Goal: Task Accomplishment & Management: Manage account settings

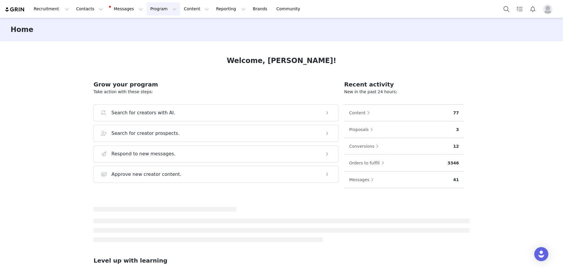
click at [147, 12] on button "Program Program" at bounding box center [163, 8] width 33 height 13
click at [153, 26] on p "Activations" at bounding box center [148, 26] width 23 height 6
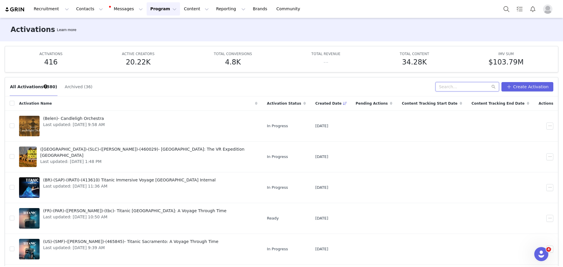
click at [453, 89] on input "text" at bounding box center [467, 86] width 64 height 9
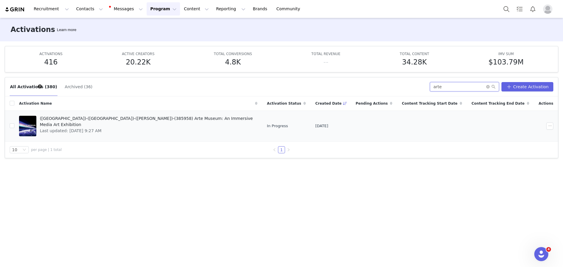
type input "arte"
click at [127, 128] on span "Last updated: Jul 31, 2025 9:27 AM" at bounding box center [147, 131] width 214 height 6
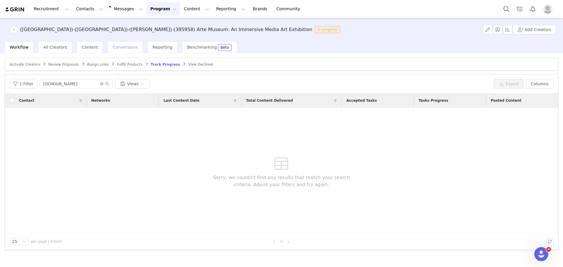
click at [121, 46] on span "Conversions" at bounding box center [125, 47] width 25 height 5
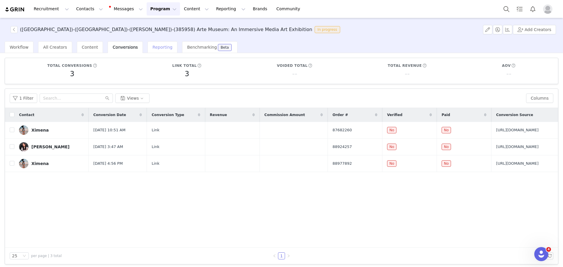
click at [152, 50] on span "Reporting" at bounding box center [162, 47] width 20 height 5
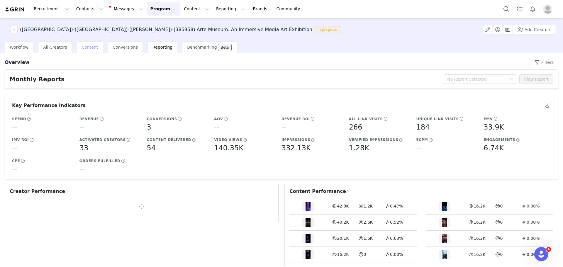
click at [77, 46] on div "Content" at bounding box center [90, 47] width 26 height 12
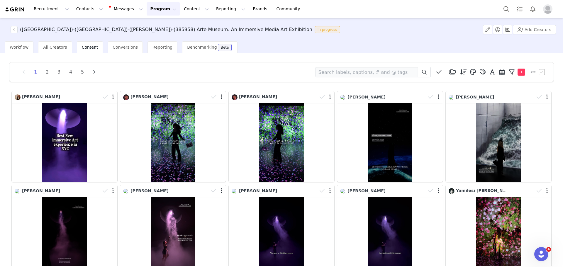
scroll to position [139, 0]
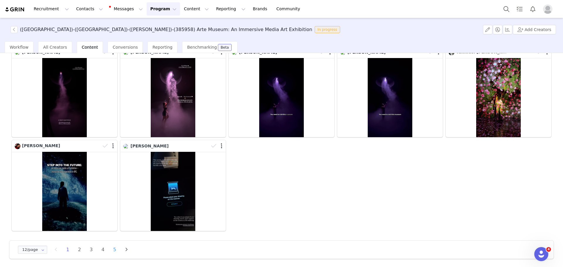
click at [113, 248] on li "5" at bounding box center [114, 250] width 9 height 8
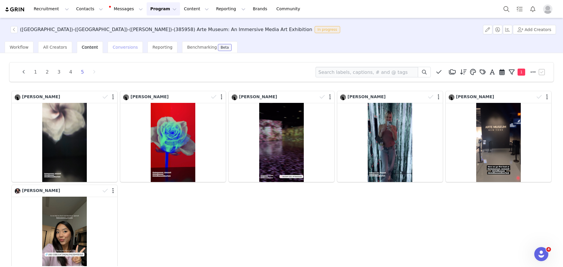
click at [113, 49] on span "Conversions" at bounding box center [125, 47] width 25 height 5
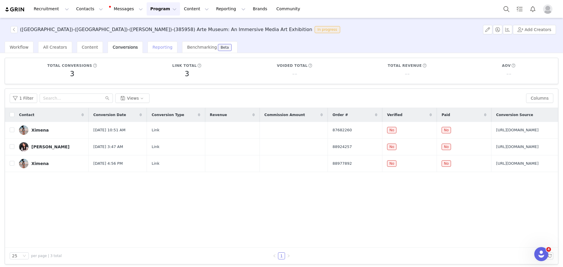
click at [152, 45] on span "Reporting" at bounding box center [162, 47] width 20 height 5
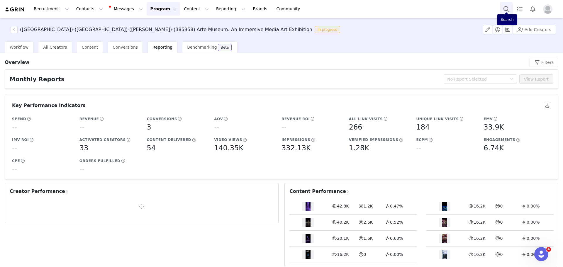
click at [507, 8] on button "Search" at bounding box center [506, 8] width 13 height 13
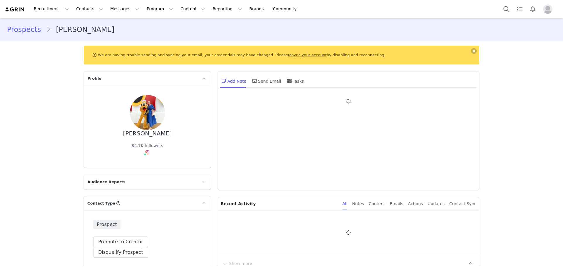
type input "+1 (United States)"
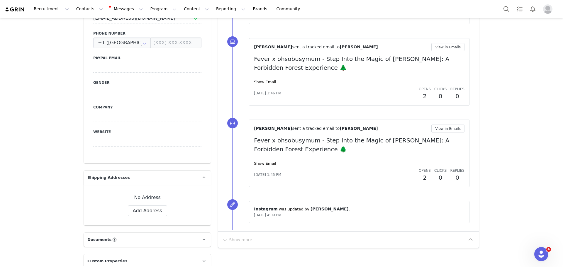
scroll to position [340, 0]
click at [260, 164] on link "Show Email" at bounding box center [265, 163] width 22 height 4
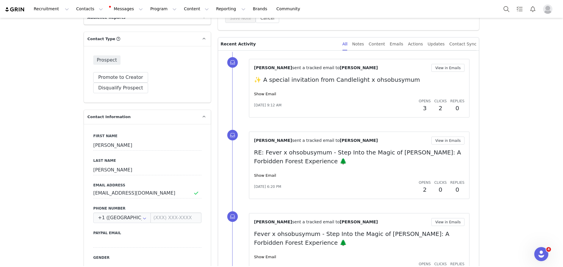
scroll to position [164, 0]
click at [261, 94] on link "Show Email" at bounding box center [265, 94] width 22 height 4
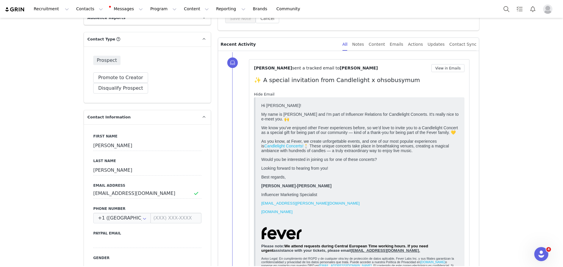
scroll to position [0, 0]
click at [261, 94] on link "Hide Email" at bounding box center [264, 94] width 21 height 4
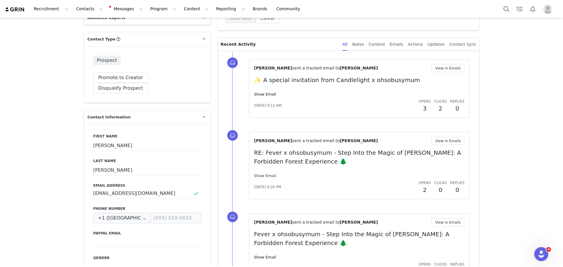
click at [265, 176] on link "Show Email" at bounding box center [265, 176] width 22 height 4
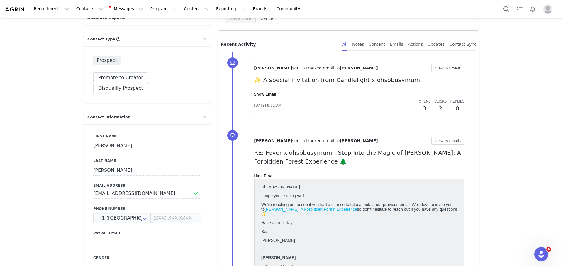
scroll to position [211, 0]
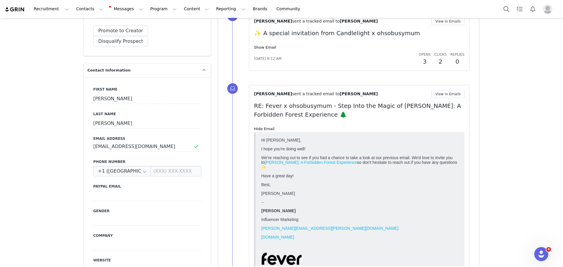
click at [294, 108] on p "RE: Fever x ohsobusymum - Step Into the Magic of Harry Potter: A Forbidden Fore…" at bounding box center [359, 110] width 211 height 18
copy p "ohsobusymum"
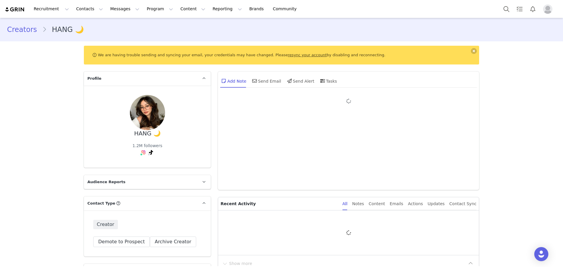
type input "+1 (United States)"
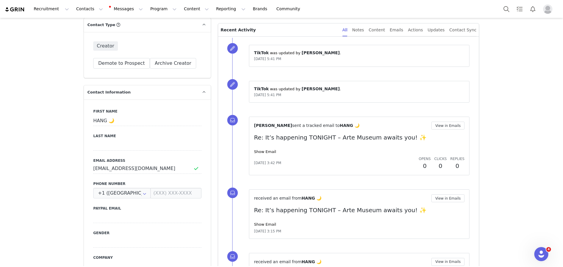
scroll to position [201, 0]
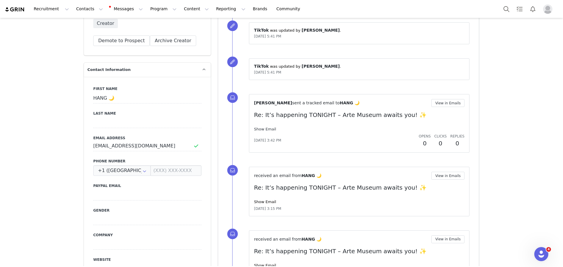
click at [254, 131] on link "Show Email" at bounding box center [265, 129] width 22 height 4
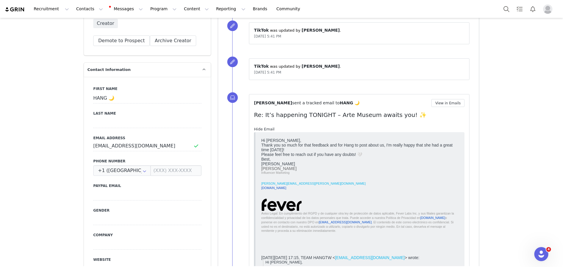
scroll to position [0, 0]
click at [254, 131] on link "Hide Email" at bounding box center [264, 129] width 21 height 4
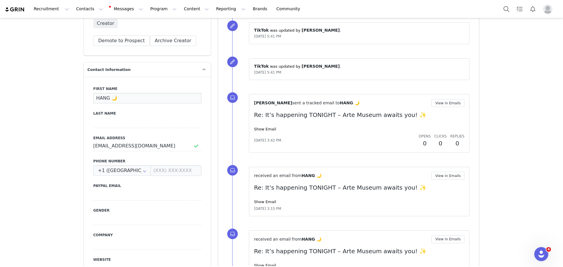
click at [111, 95] on input "HANG 🌙" at bounding box center [147, 98] width 108 height 11
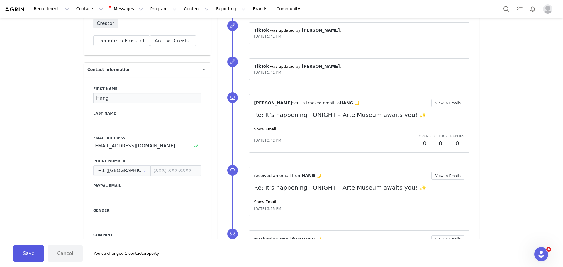
type input "Hang"
click at [22, 247] on button "Save" at bounding box center [28, 253] width 31 height 16
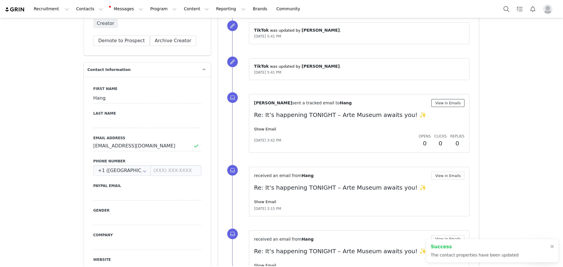
click at [442, 104] on button "View in Emails" at bounding box center [447, 103] width 33 height 8
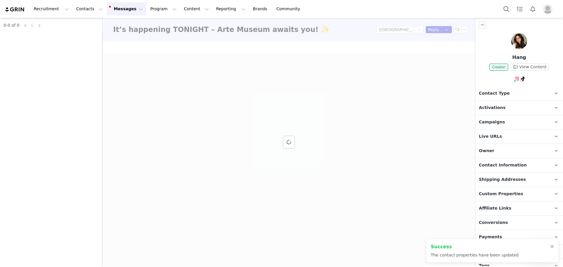
type input "+1 (United States)"
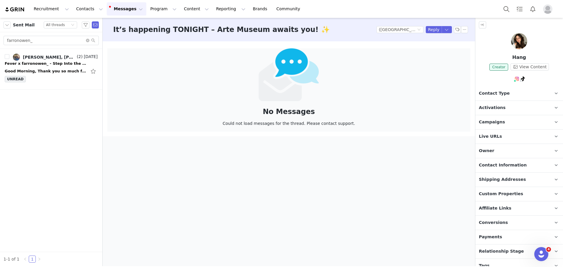
click at [500, 164] on span "Contact Information" at bounding box center [503, 165] width 48 height 6
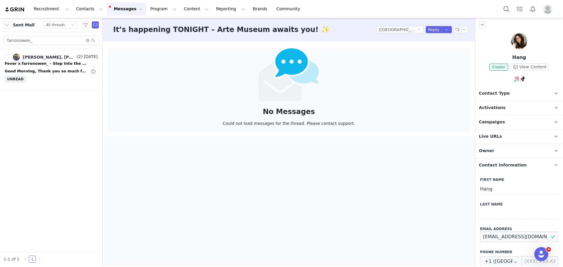
click at [490, 234] on input "hello@hangtw.com" at bounding box center [519, 237] width 78 height 11
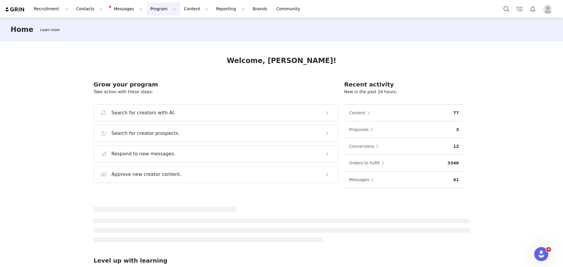
click at [147, 9] on button "Program Program" at bounding box center [163, 8] width 33 height 13
click at [149, 25] on p "Activations" at bounding box center [148, 26] width 23 height 6
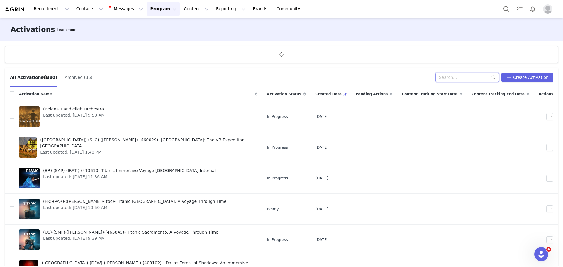
click at [456, 77] on input "text" at bounding box center [467, 77] width 64 height 9
type input "foribdden"
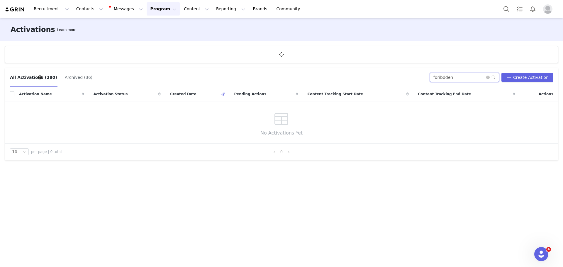
click at [456, 77] on input "foribdden" at bounding box center [464, 77] width 69 height 9
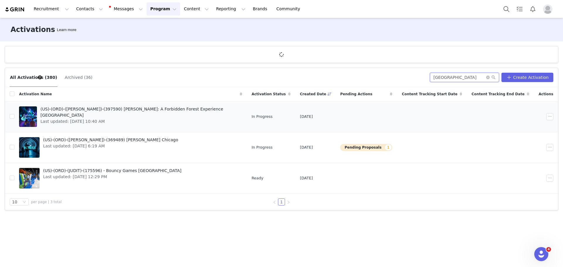
type input "[GEOGRAPHIC_DATA]"
click at [67, 110] on span "(US)-(ORD)-([PERSON_NAME])-(397590) [PERSON_NAME]: A Forbidden Forest Experienc…" at bounding box center [139, 112] width 198 height 12
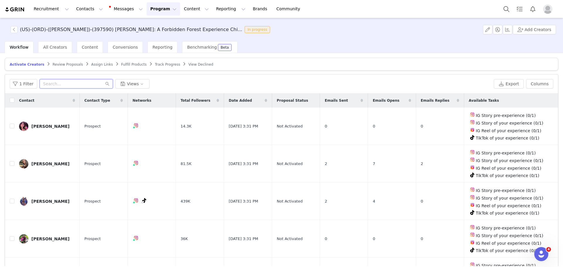
click at [63, 79] on input "text" at bounding box center [76, 83] width 73 height 9
paste input "magicwandblonde"
type input "magicwandblonde"
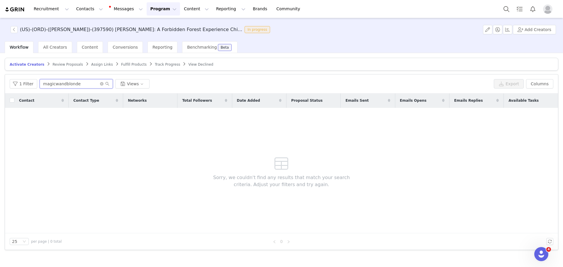
click at [55, 82] on input "magicwandblonde" at bounding box center [76, 83] width 73 height 9
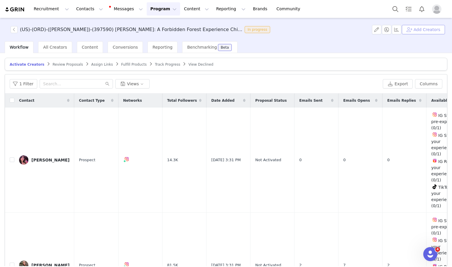
click at [415, 33] on button "Add Creators" at bounding box center [423, 29] width 43 height 9
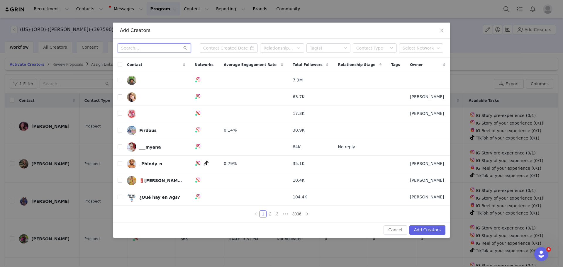
click at [134, 50] on input "text" at bounding box center [154, 47] width 73 height 9
paste input "magicwandblonde"
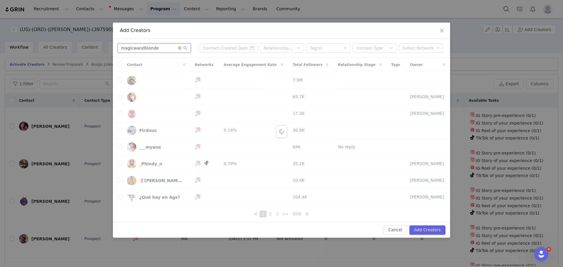
type input "magicwandblonde"
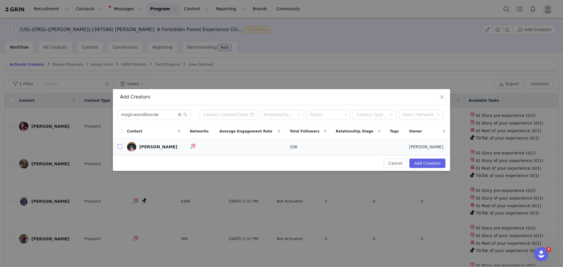
click at [118, 147] on input "checkbox" at bounding box center [120, 146] width 5 height 5
checkbox input "true"
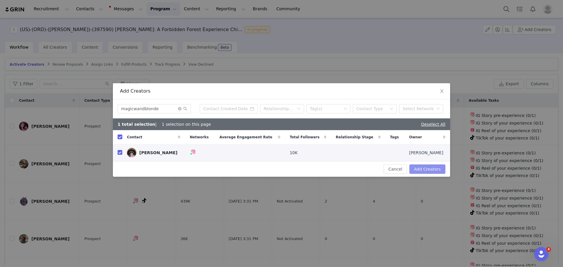
click at [420, 166] on button "Add Creators" at bounding box center [427, 168] width 36 height 9
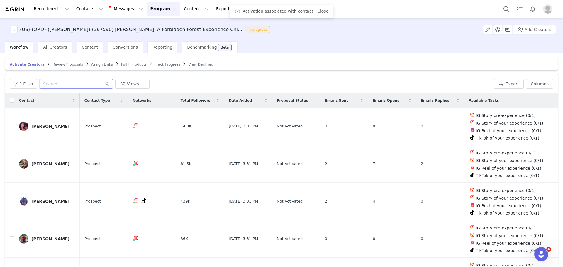
click at [77, 81] on input "text" at bounding box center [76, 83] width 73 height 9
paste input "magicwandblonde"
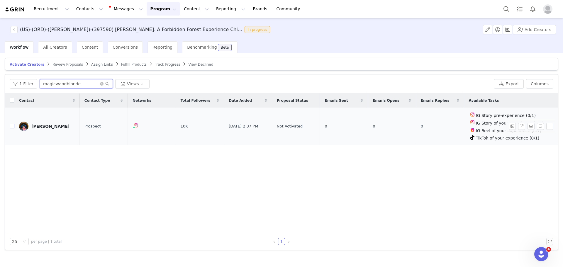
type input "magicwandblonde"
click at [11, 127] on input "checkbox" at bounding box center [12, 126] width 5 height 5
checkbox input "true"
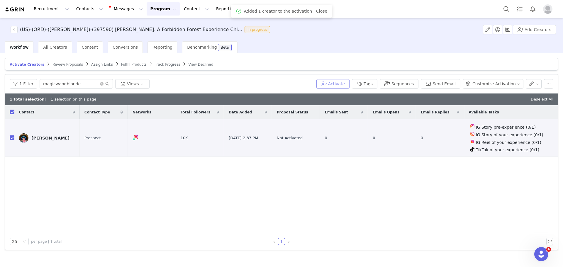
click at [349, 86] on button "Activate" at bounding box center [332, 83] width 33 height 9
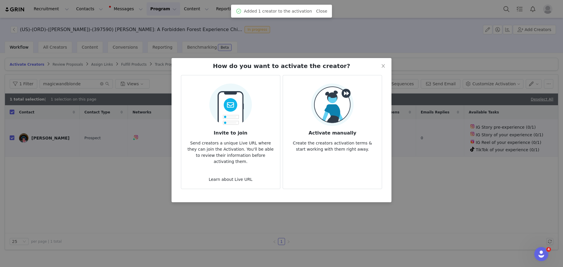
click at [368, 120] on div "Activate manually Create the creators activation terms & start working with the…" at bounding box center [332, 118] width 89 height 69
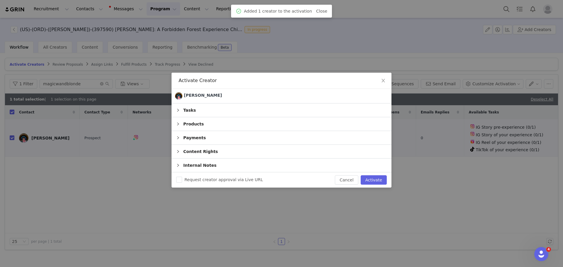
click at [373, 174] on div "Request creator approval via Live URL Cancel Activate" at bounding box center [282, 179] width 220 height 15
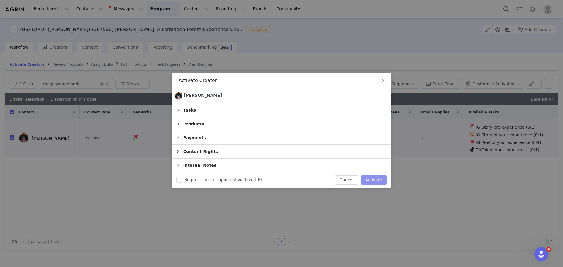
click at [378, 182] on button "Activate" at bounding box center [374, 179] width 26 height 9
checkbox input "false"
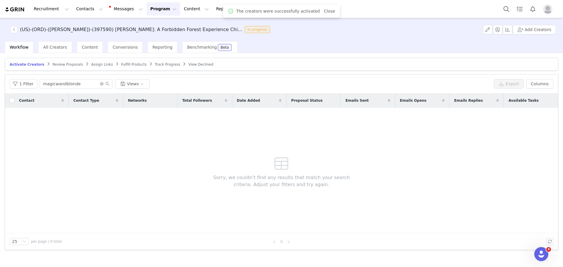
click at [91, 64] on span "Assign Links" at bounding box center [102, 64] width 22 height 4
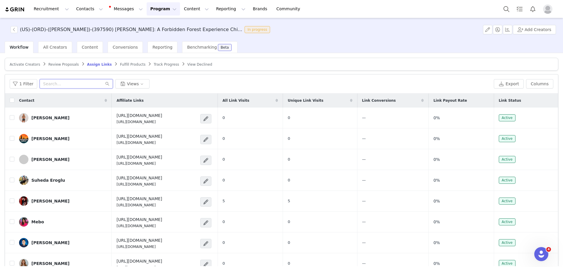
click at [73, 83] on input "text" at bounding box center [76, 83] width 73 height 9
paste input "magicwandblonde"
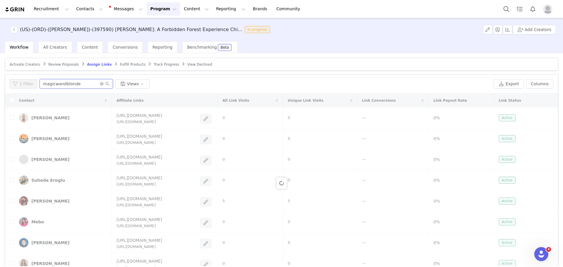
type input "magicwandblonde"
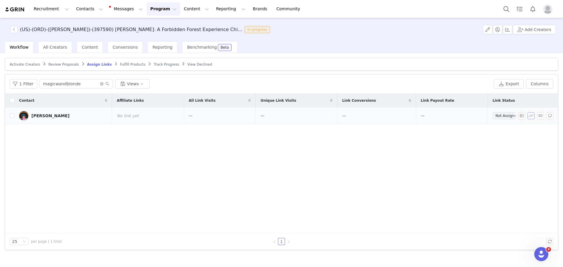
click at [534, 116] on button "button" at bounding box center [530, 115] width 7 height 7
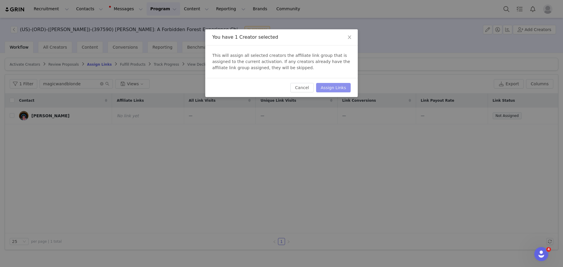
click at [341, 90] on button "Assign Links" at bounding box center [333, 87] width 35 height 9
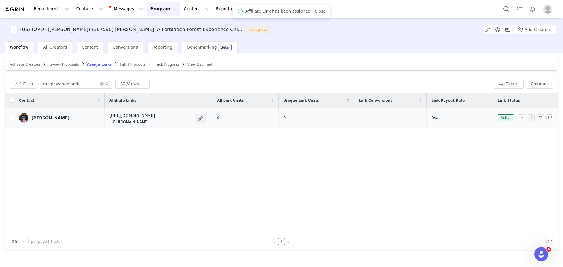
click at [203, 118] on span at bounding box center [200, 118] width 6 height 7
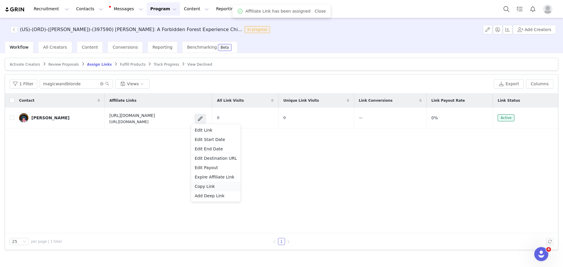
click at [215, 184] on div "Copy Link" at bounding box center [216, 186] width 42 height 6
